Goal: Information Seeking & Learning: Learn about a topic

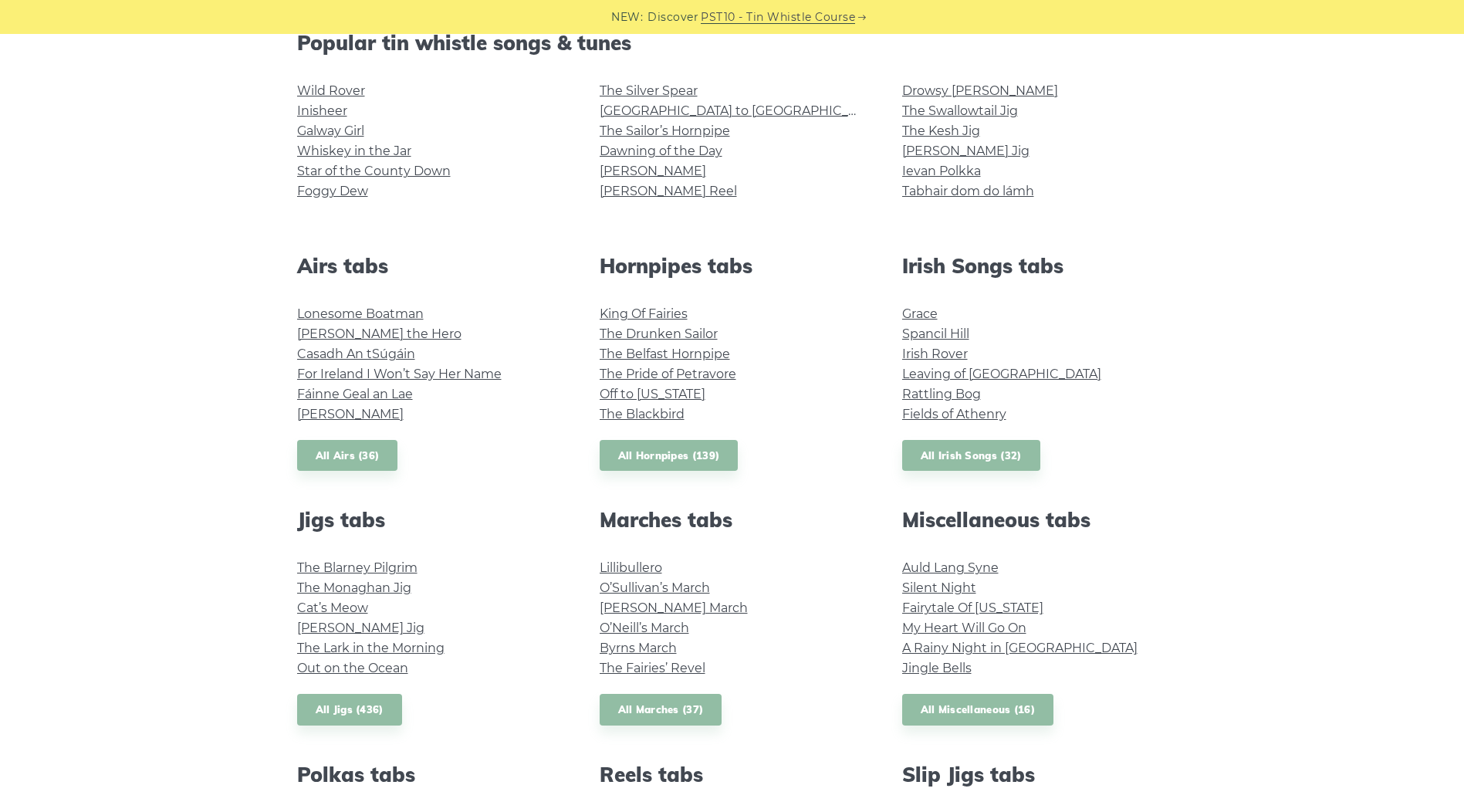
scroll to position [514, 0]
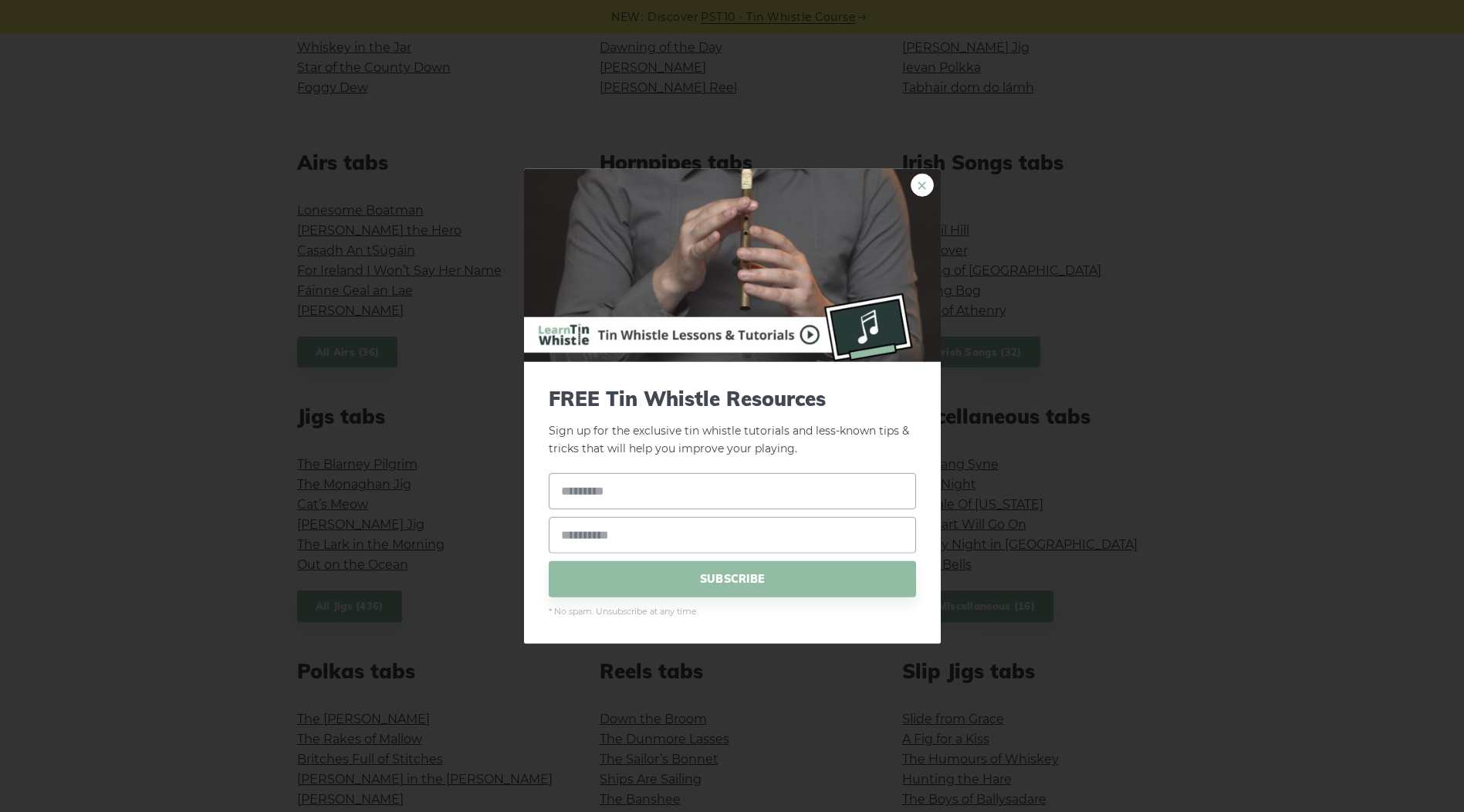
click at [928, 182] on link "×" at bounding box center [922, 185] width 23 height 23
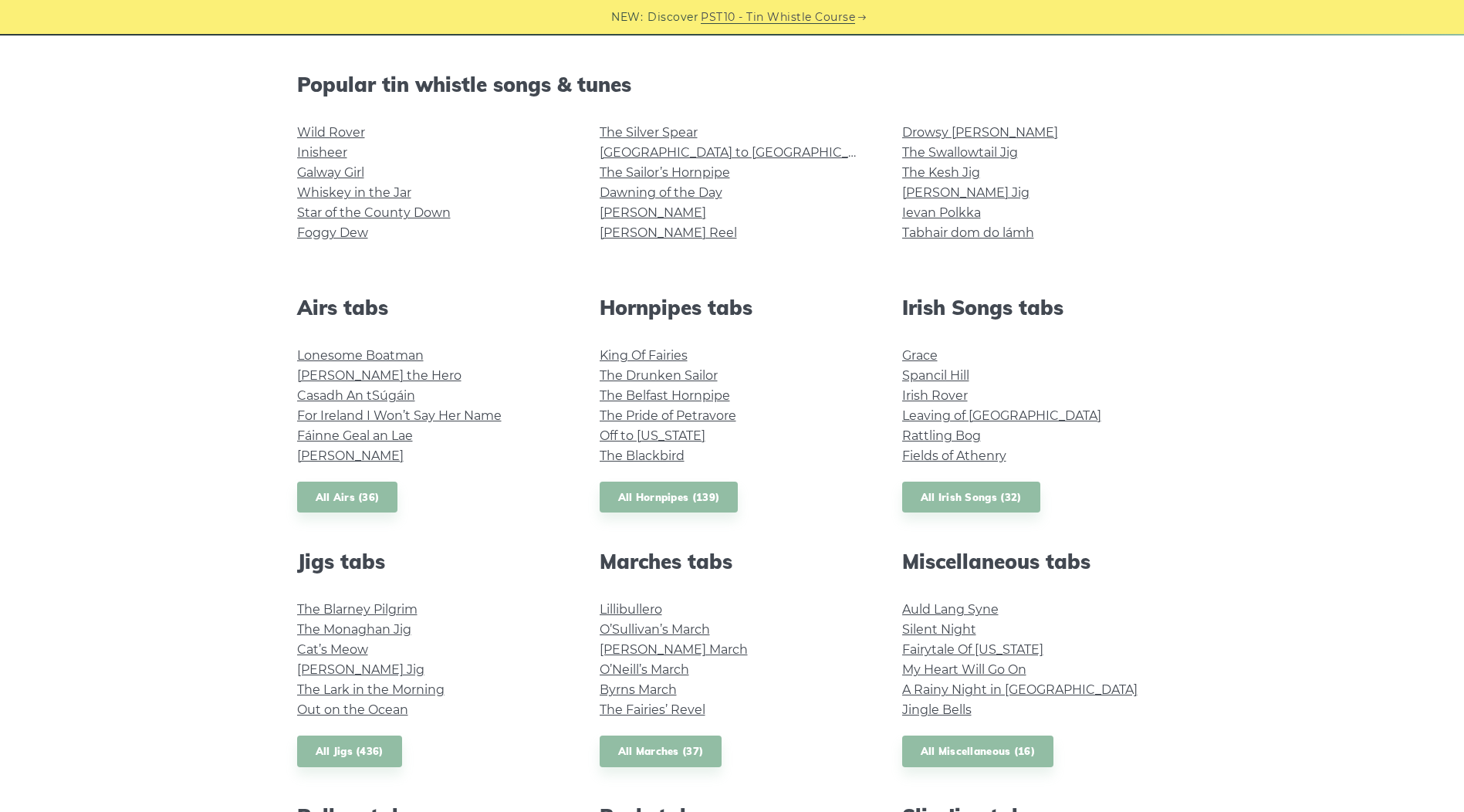
scroll to position [309, 0]
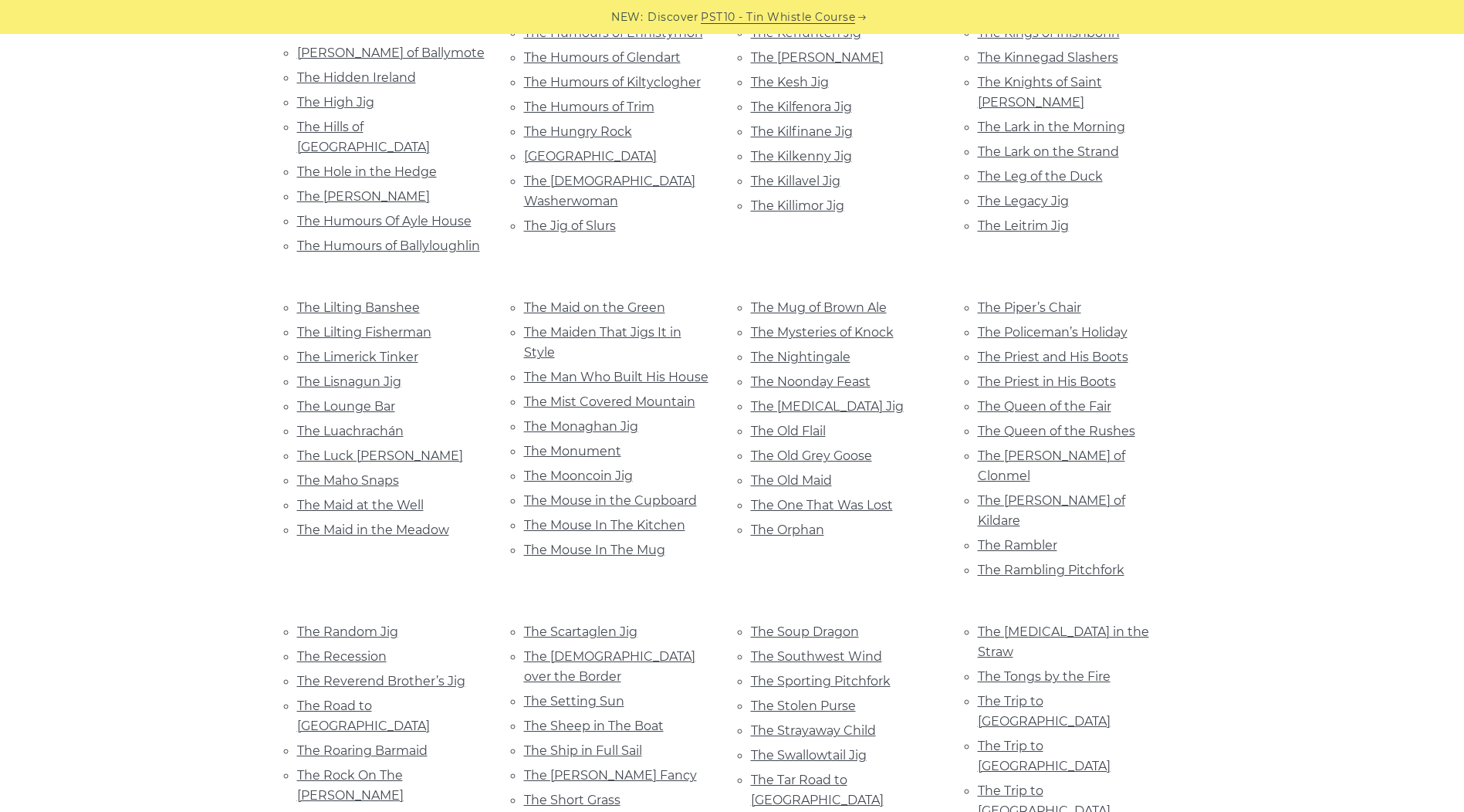
scroll to position [3498, 0]
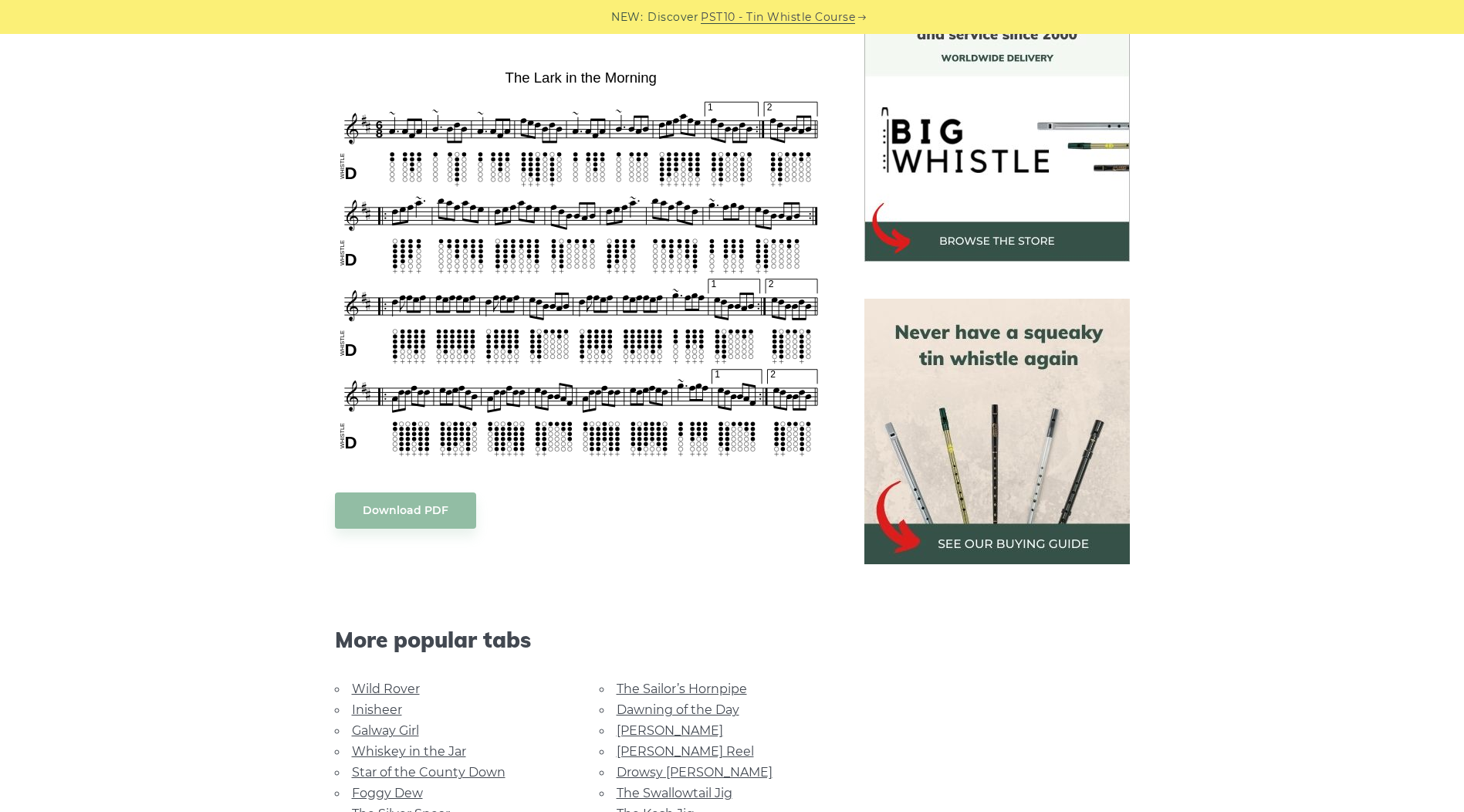
scroll to position [411, 0]
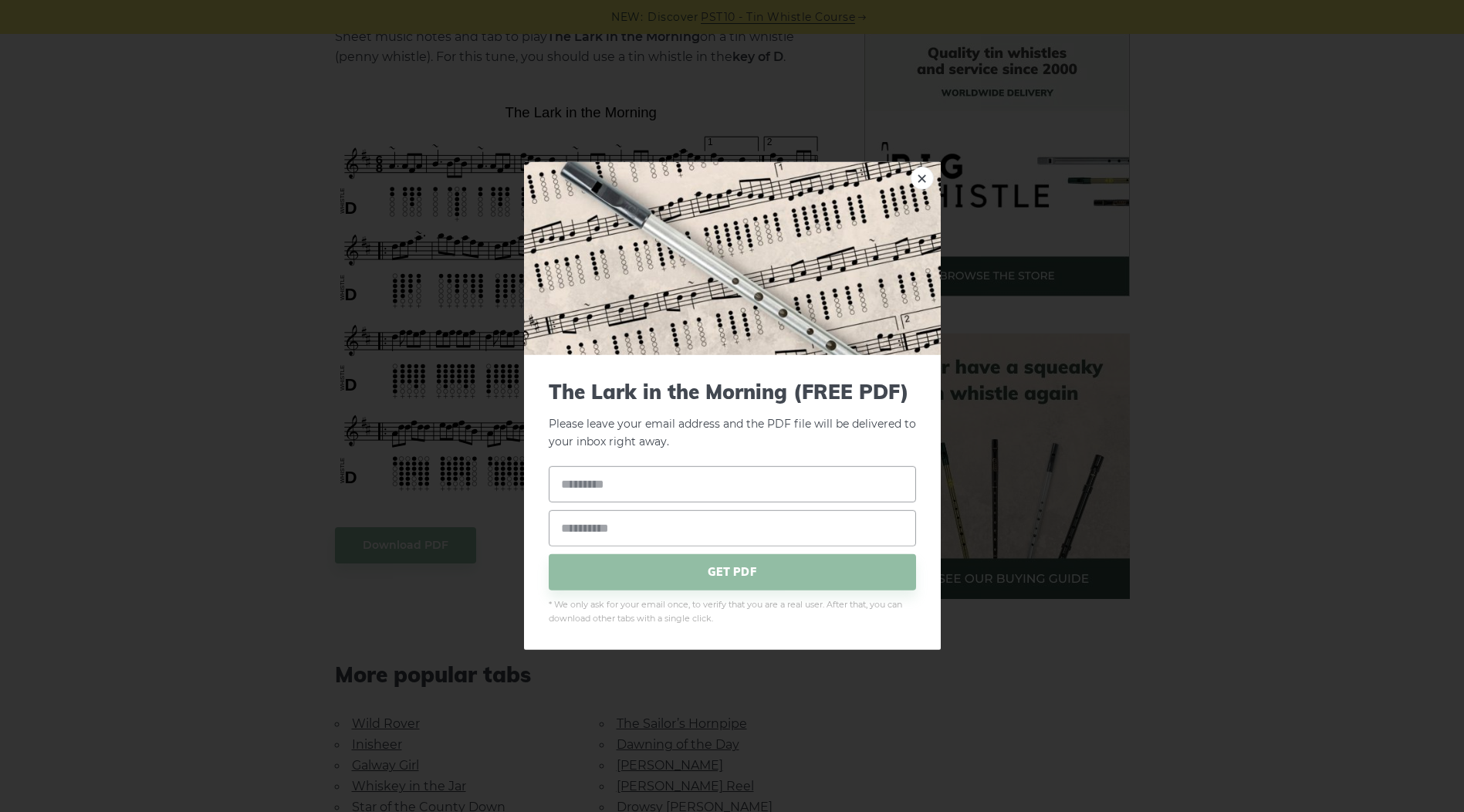
drag, startPoint x: 409, startPoint y: 534, endPoint x: 212, endPoint y: 564, distance: 199.3
click at [212, 564] on div "× The Lark in the Morning (FREE PDF) Please leave your email address and the PD…" at bounding box center [732, 406] width 1464 height 812
click at [1216, 711] on div "× The Lark in the Morning (FREE PDF) Please leave your email address and the PD…" at bounding box center [732, 406] width 1464 height 812
click at [298, 605] on div "× The Lark in the Morning (FREE PDF) Please leave your email address and the PD…" at bounding box center [732, 406] width 1464 height 812
click at [914, 177] on link "×" at bounding box center [922, 178] width 23 height 23
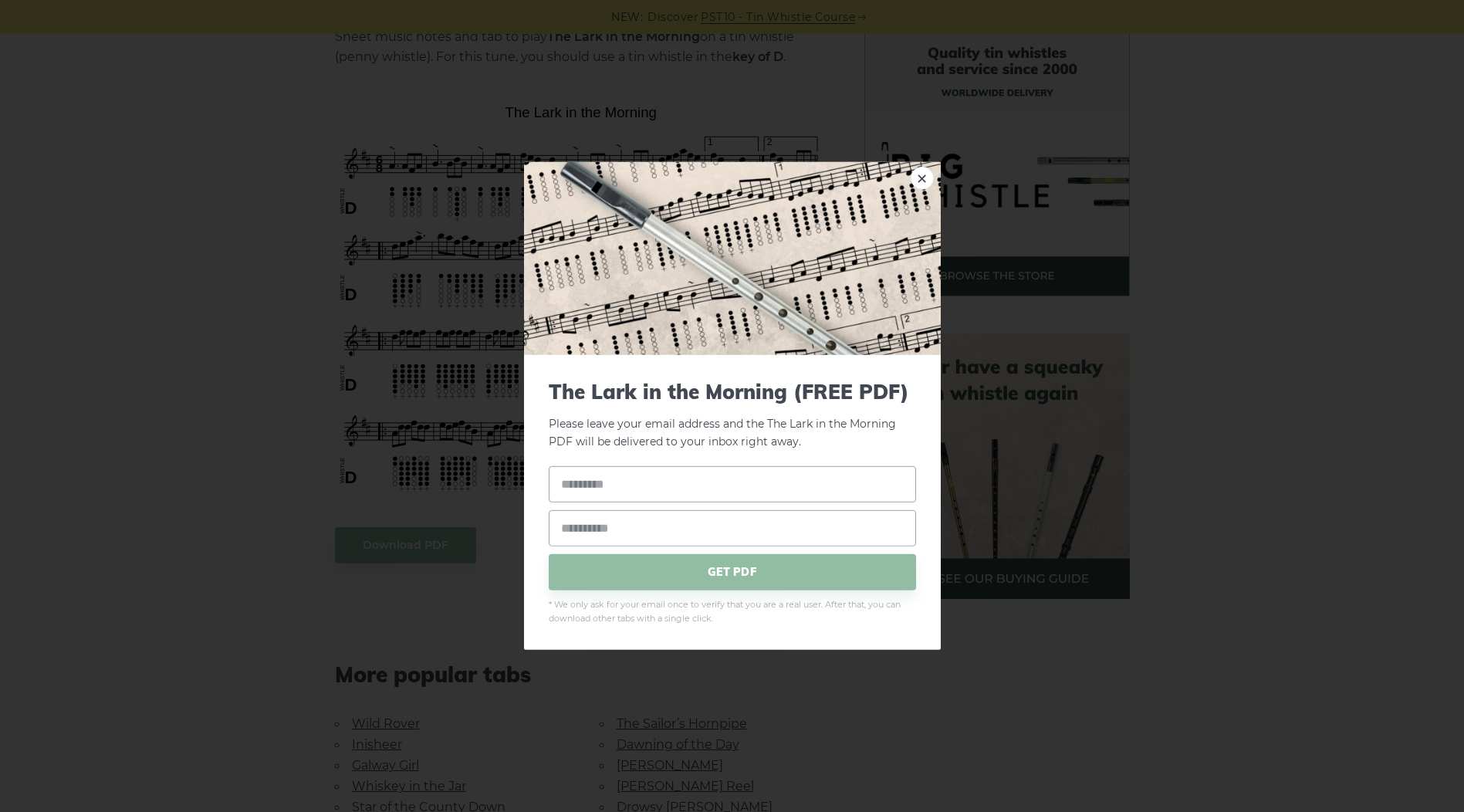
click at [511, 367] on body "NEW: Discover PST10 - Tin Whistle Course Lessons Fingering Charts Tabs & Notes …" at bounding box center [732, 781] width 1464 height 2385
click at [930, 171] on link "×" at bounding box center [922, 178] width 23 height 23
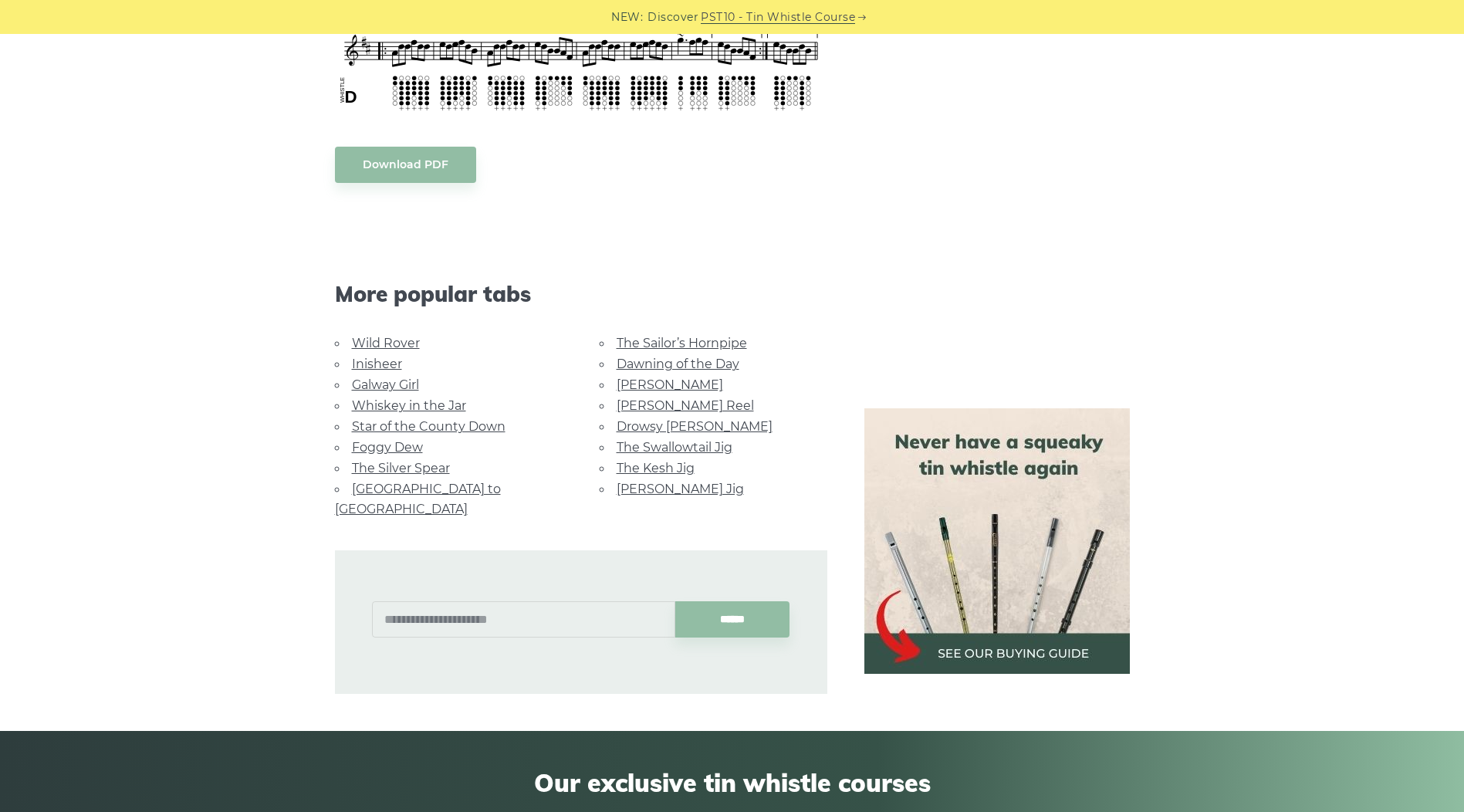
scroll to position [720, 0]
